Goal: Task Accomplishment & Management: Use online tool/utility

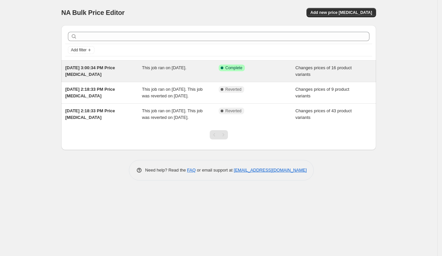
click at [264, 61] on div "[DATE] 3:00:34 PM Price [MEDICAL_DATA] This job ran on [DATE]. Success Complete…" at bounding box center [218, 71] width 315 height 21
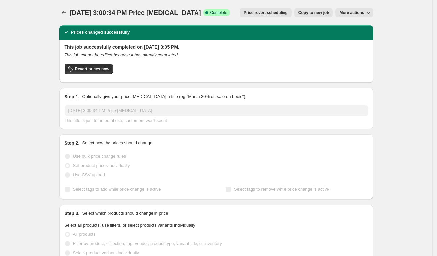
click at [255, 51] on div "This job successfully completed on [DATE] 3:05 PM. This job cannot be edited be…" at bounding box center [217, 61] width 304 height 34
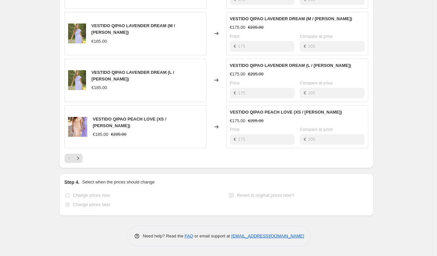
scroll to position [368, 0]
click at [81, 157] on icon "Next" at bounding box center [78, 158] width 7 height 7
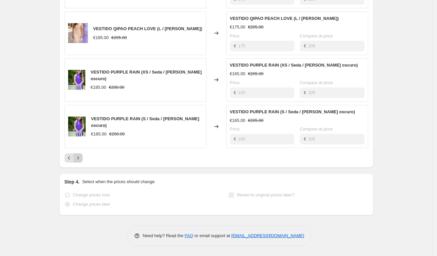
click at [80, 156] on icon "Next" at bounding box center [78, 158] width 7 height 7
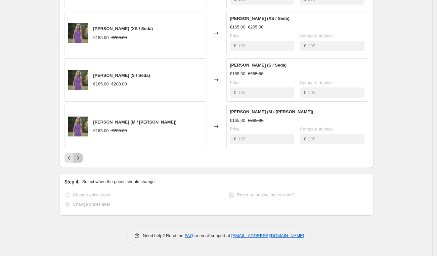
click at [79, 156] on icon "Next" at bounding box center [78, 158] width 7 height 7
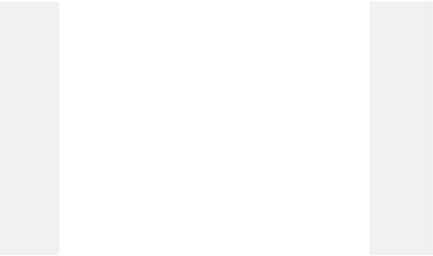
scroll to position [181, 0]
